Goal: Navigation & Orientation: Find specific page/section

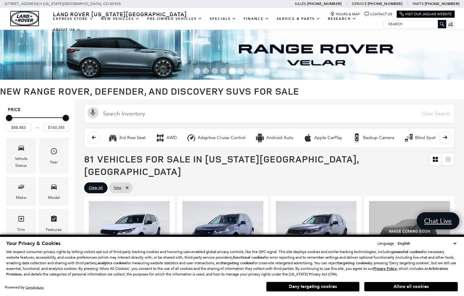
click at [29, 17] on img "land-rover" at bounding box center [25, 18] width 28 height 15
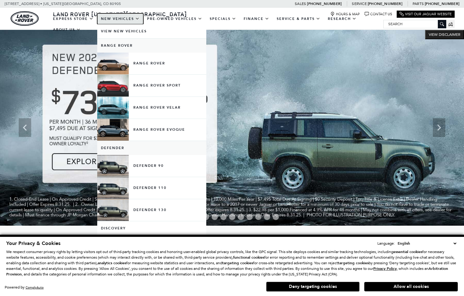
click at [123, 18] on link "New Vehicles" at bounding box center [120, 18] width 46 height 11
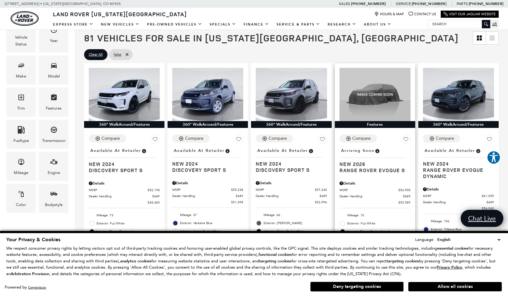
scroll to position [133, 0]
